Goal: Navigation & Orientation: Find specific page/section

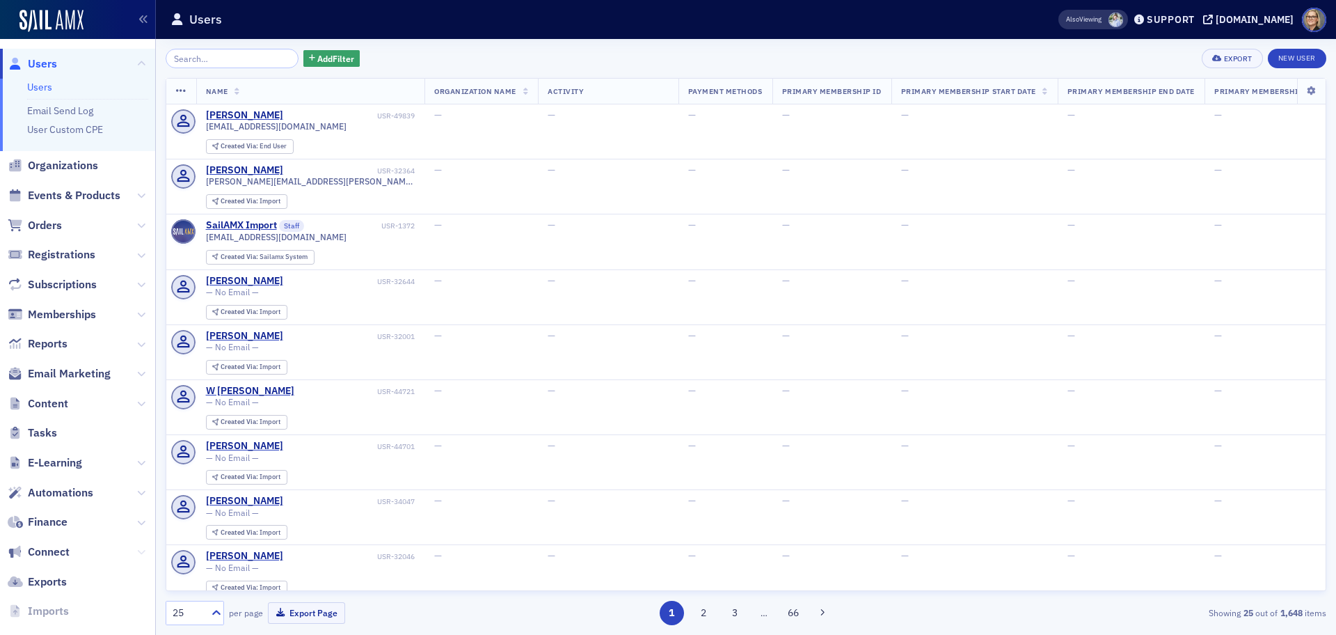
click at [137, 553] on icon at bounding box center [141, 552] width 8 height 8
click at [65, 572] on link "Communities" at bounding box center [56, 575] width 59 height 13
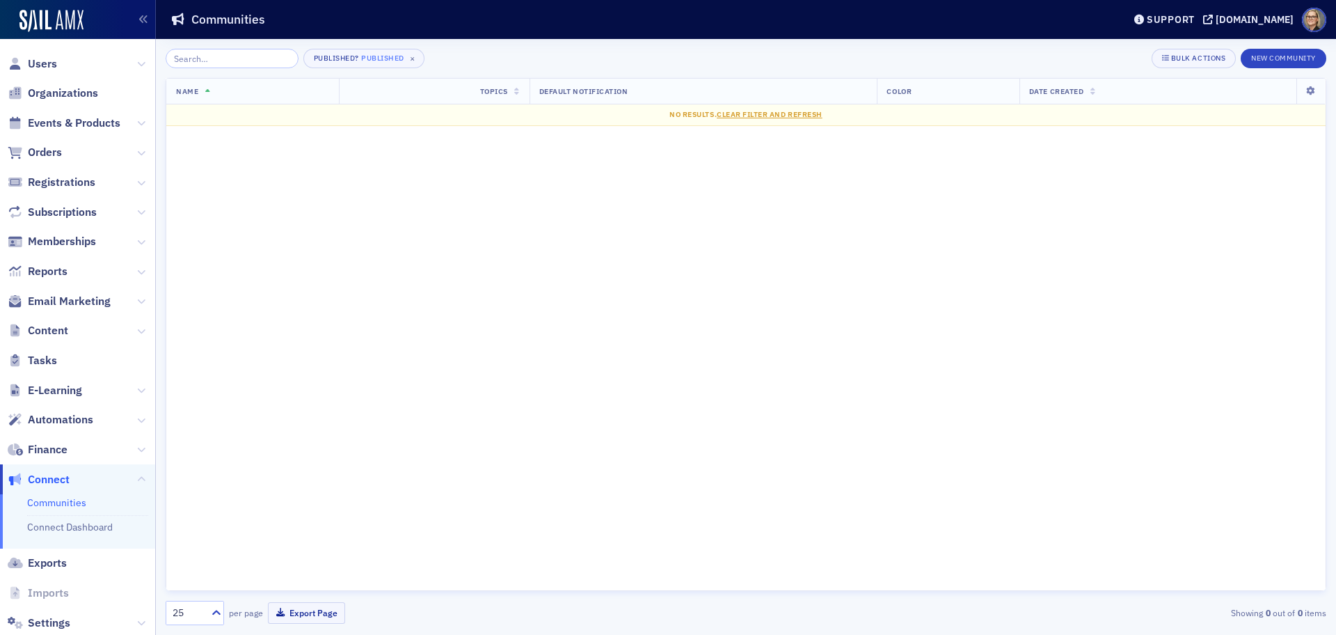
click at [65, 504] on link "Communities" at bounding box center [56, 502] width 59 height 13
click at [76, 527] on link "Connect Dashboard" at bounding box center [70, 526] width 86 height 13
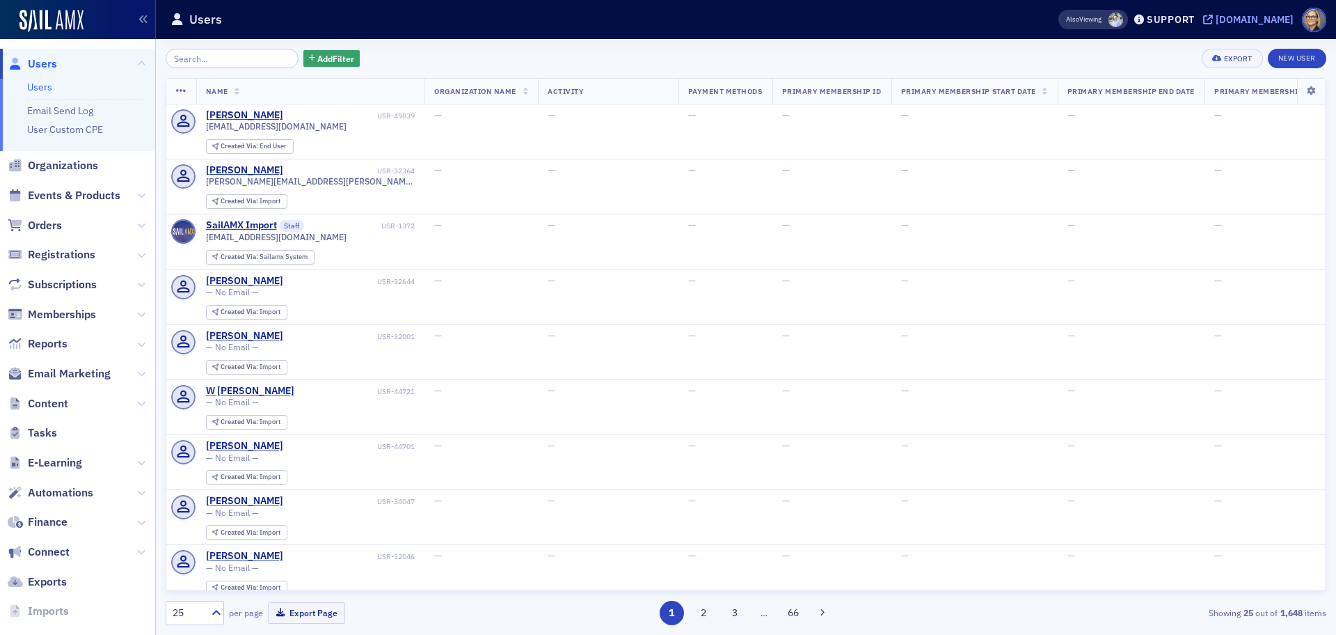
click at [1216, 15] on div "[DOMAIN_NAME]" at bounding box center [1255, 19] width 78 height 13
